Goal: Task Accomplishment & Management: Manage account settings

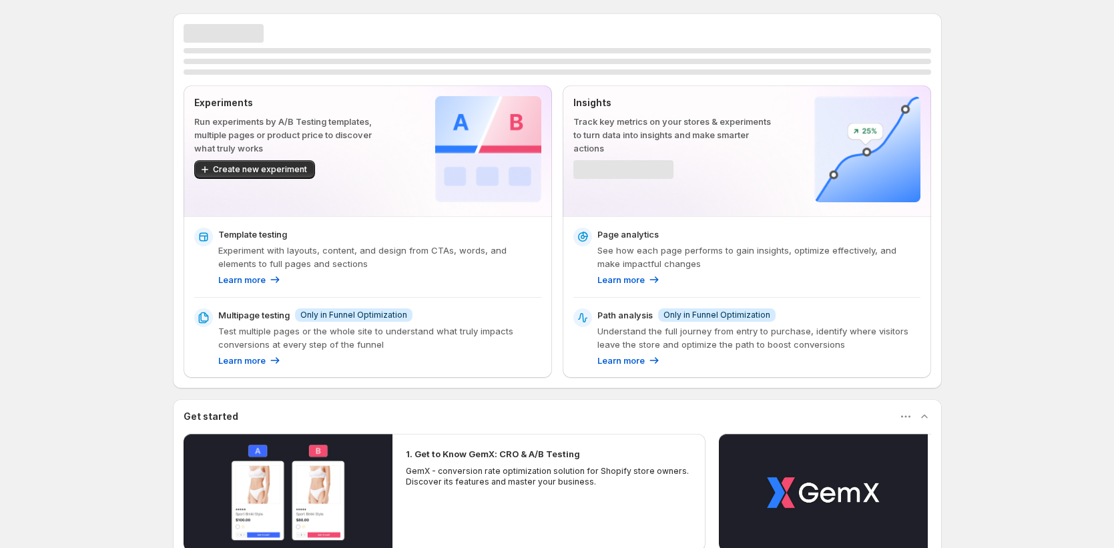
scroll to position [29, 0]
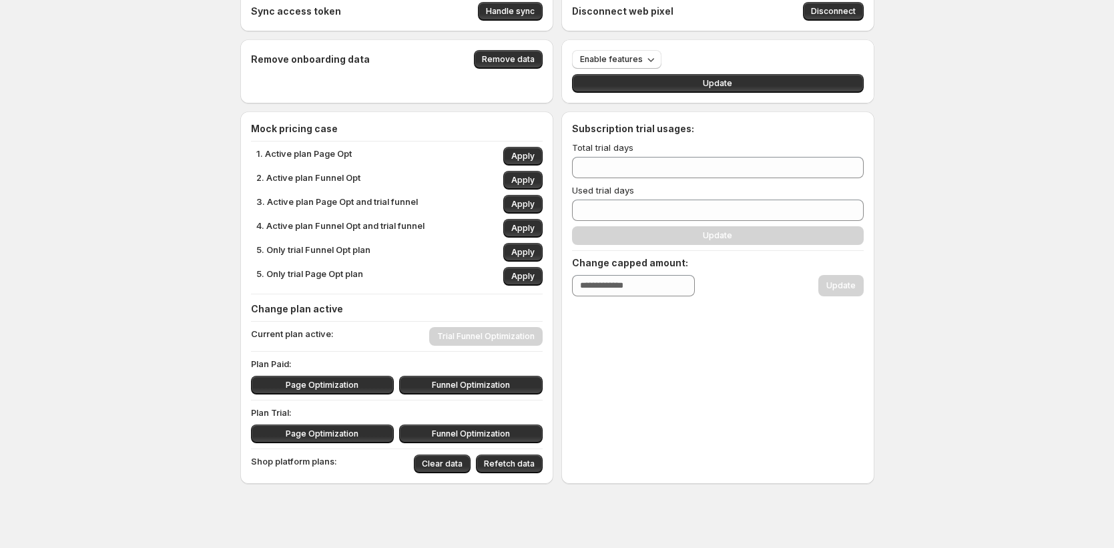
scroll to position [30, 0]
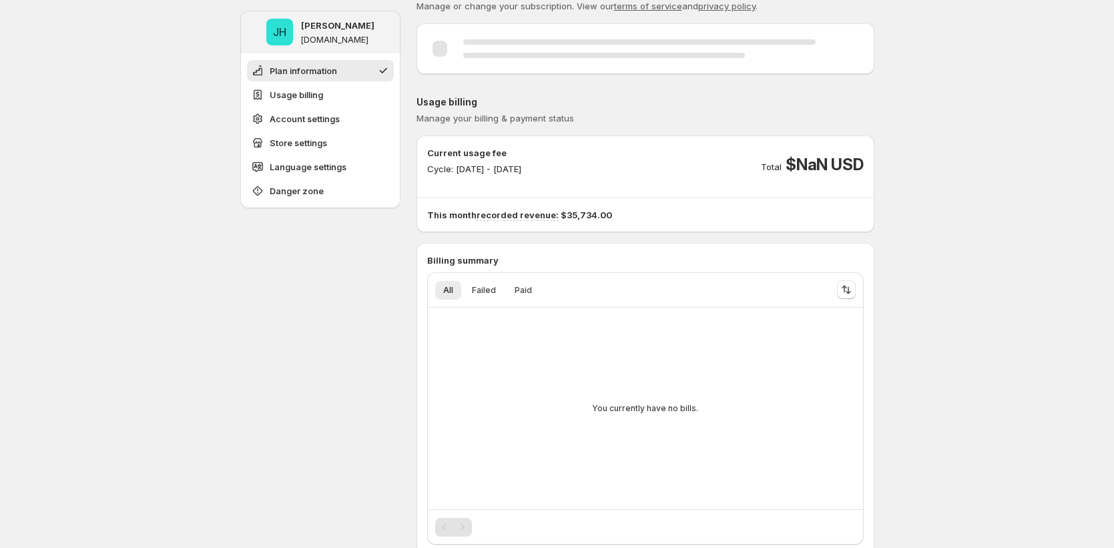
click at [683, 182] on div "Current usage fee Cycle: [DATE] - [DATE] Total $NaN USD This month recorded rev…" at bounding box center [645, 183] width 436 height 75
click at [342, 97] on button "Usage billing" at bounding box center [320, 94] width 147 height 21
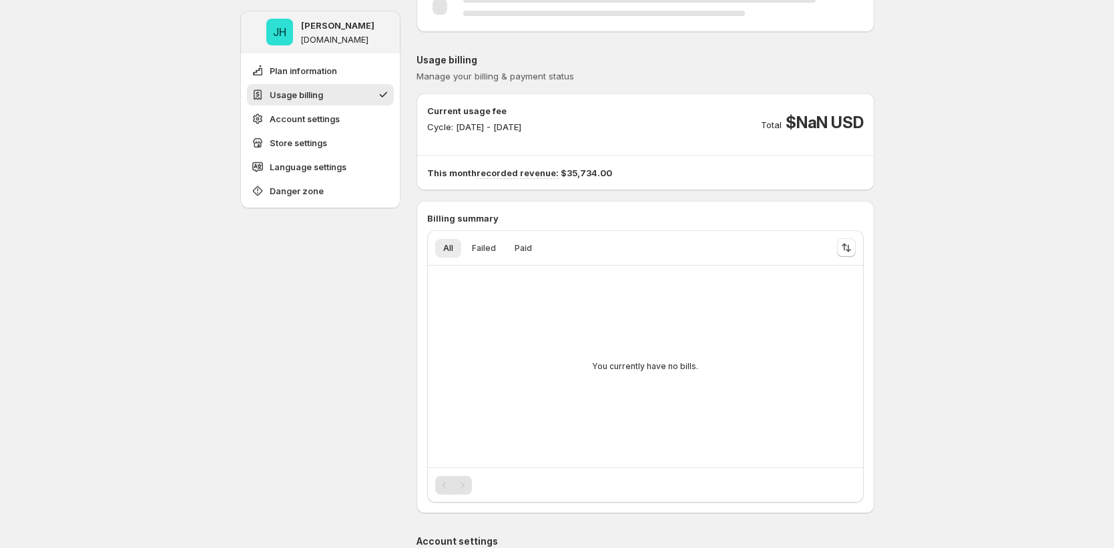
scroll to position [71, 0]
